Goal: Navigation & Orientation: Find specific page/section

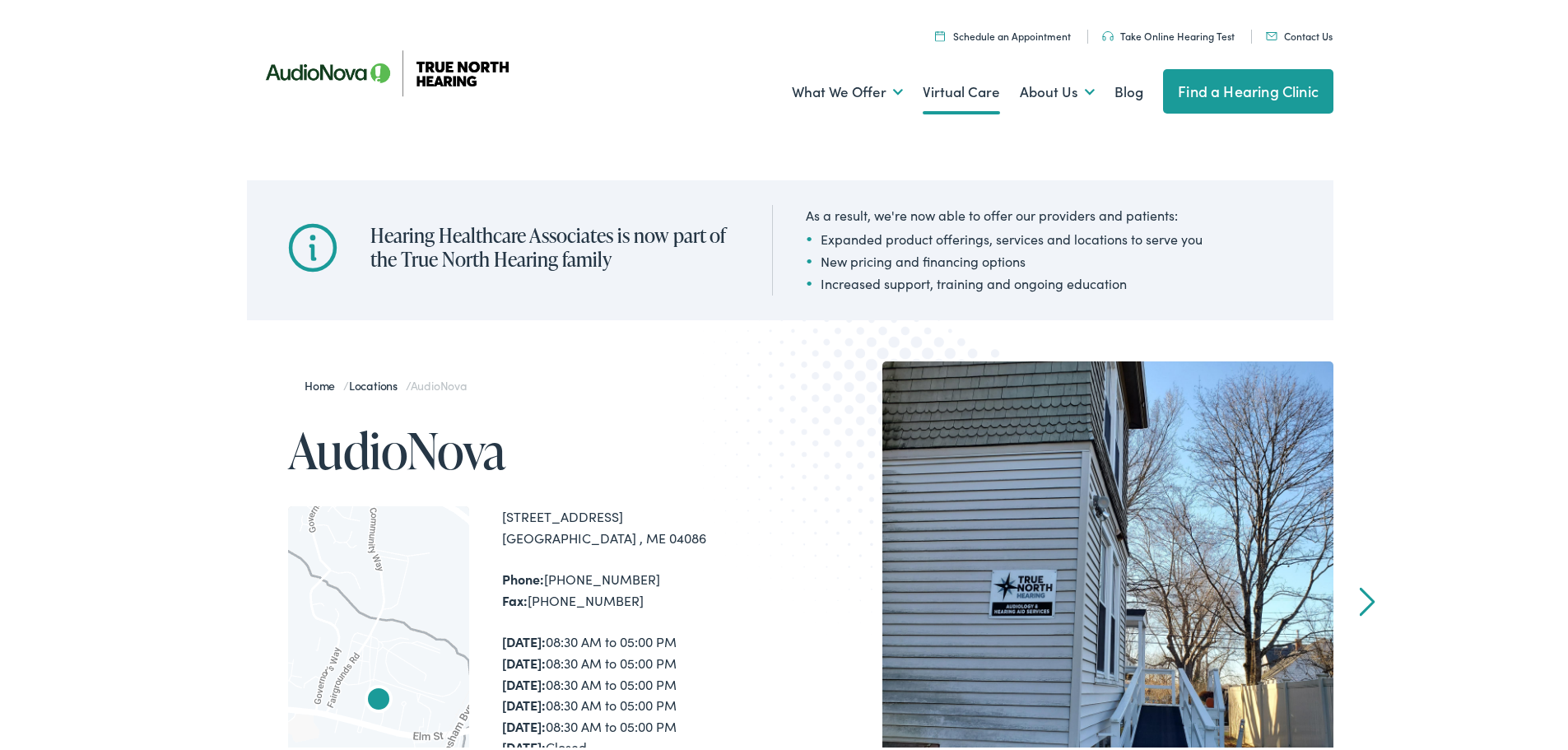
click at [957, 91] on link "Virtual Care" at bounding box center [962, 89] width 78 height 61
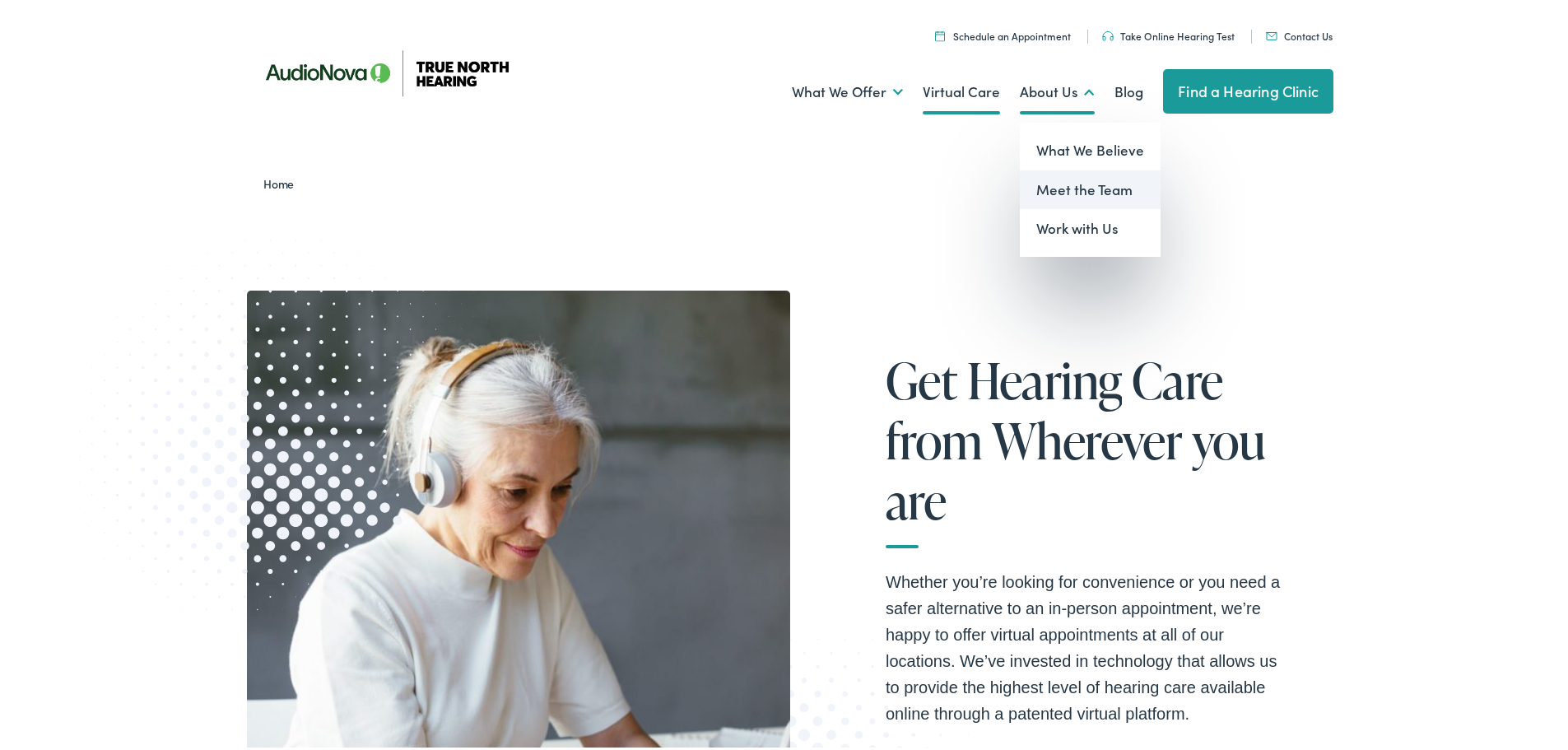
click at [1071, 187] on link "Meet the Team" at bounding box center [1090, 187] width 141 height 40
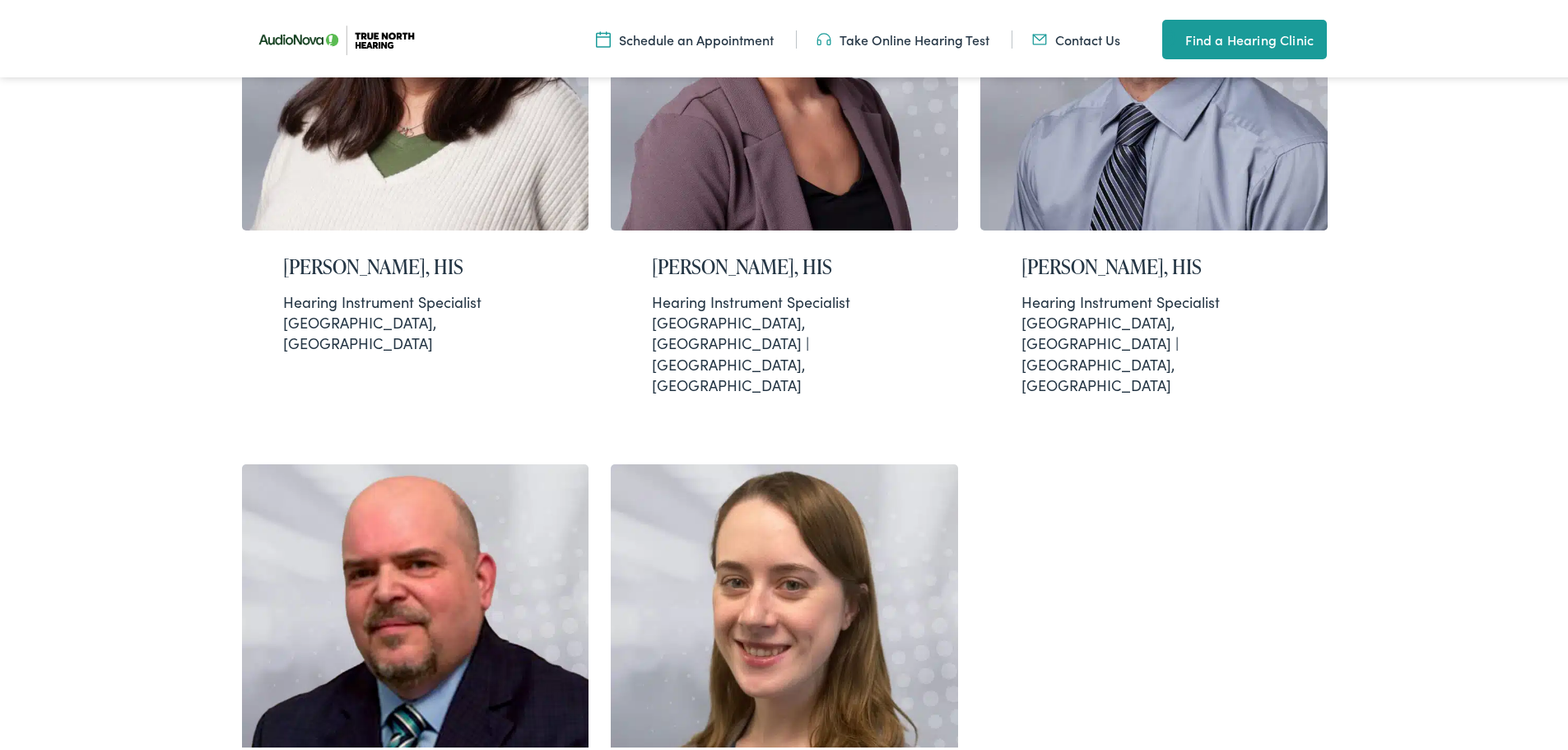
scroll to position [108, 0]
